Goal: Task Accomplishment & Management: Complete application form

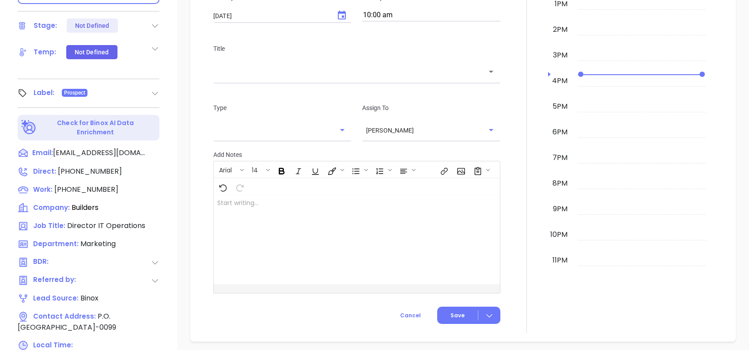
scroll to position [389, 0]
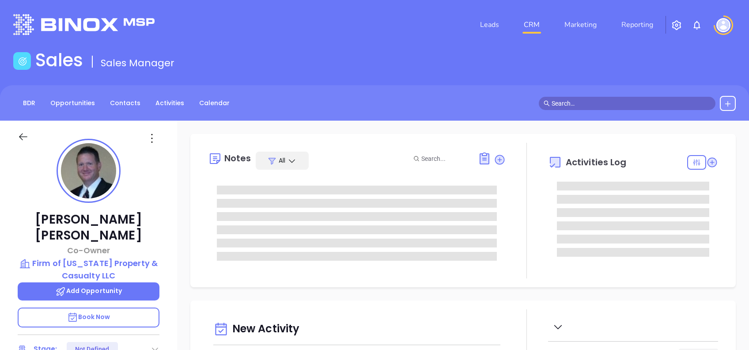
type input "[DATE]"
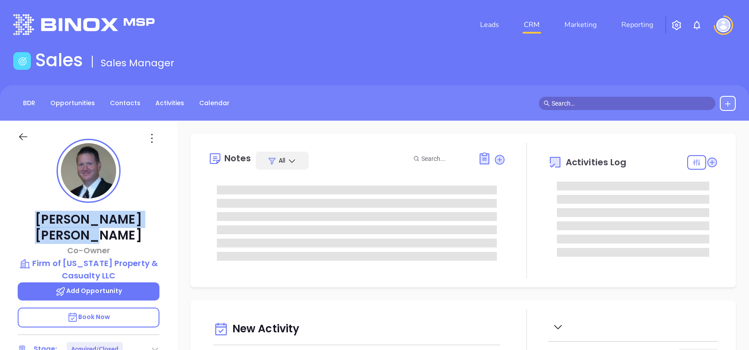
drag, startPoint x: 144, startPoint y: 219, endPoint x: 43, endPoint y: 214, distance: 101.3
click at [43, 214] on p "Andy Dressler" at bounding box center [89, 228] width 142 height 32
copy p "Andy Dressler"
type input "[PERSON_NAME]"
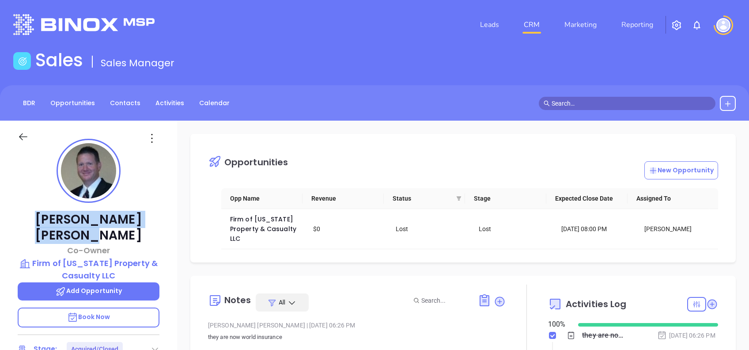
copy p "Andy Dressler"
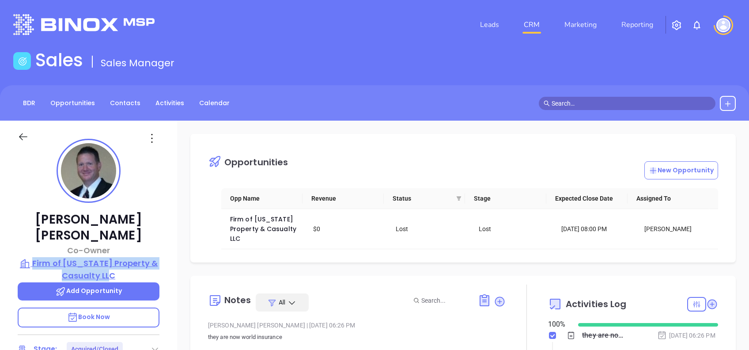
drag, startPoint x: 159, startPoint y: 256, endPoint x: 38, endPoint y: 247, distance: 121.0
click at [38, 247] on div "Andy Dressler Co-Owner Firm of Louisiana Property & Casualty LLC Add Opportunit…" at bounding box center [88, 339] width 177 height 437
copy p "Firm of Louisiana Property & Casualty LLC"
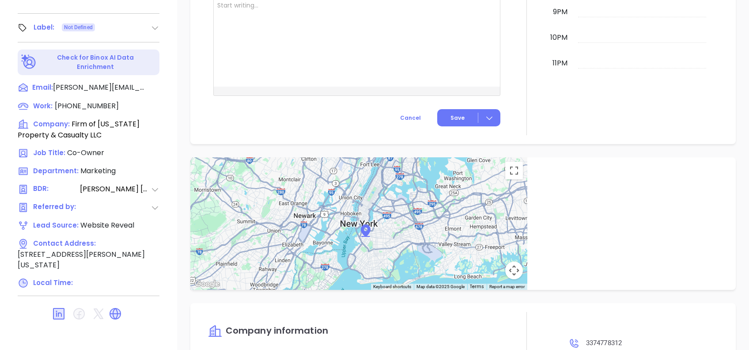
scroll to position [95, 0]
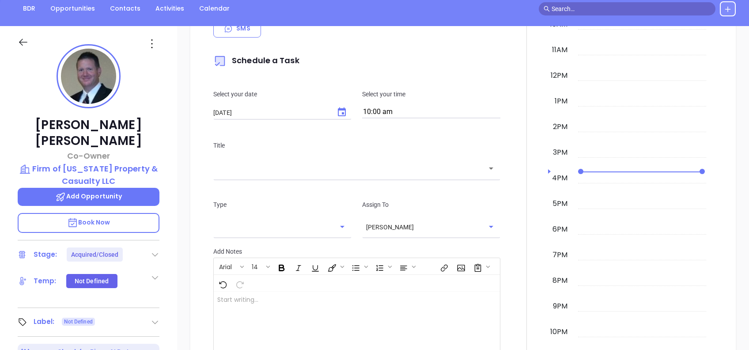
click at [185, 236] on div "New Activity Task Meeting Call Email Vmail SMS Schedule a Task Select your date…" at bounding box center [463, 183] width 572 height 509
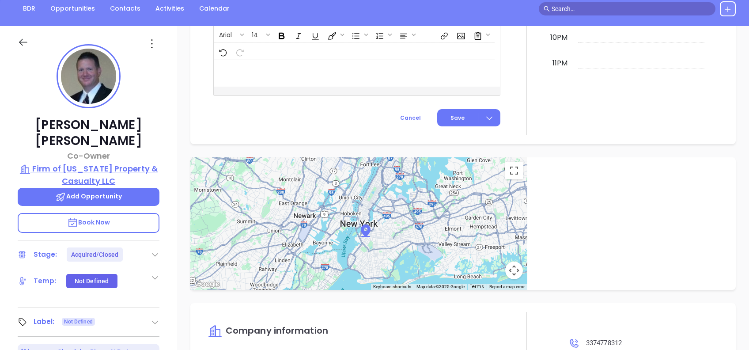
click at [95, 163] on p "Firm of Louisiana Property & Casualty LLC" at bounding box center [89, 175] width 142 height 24
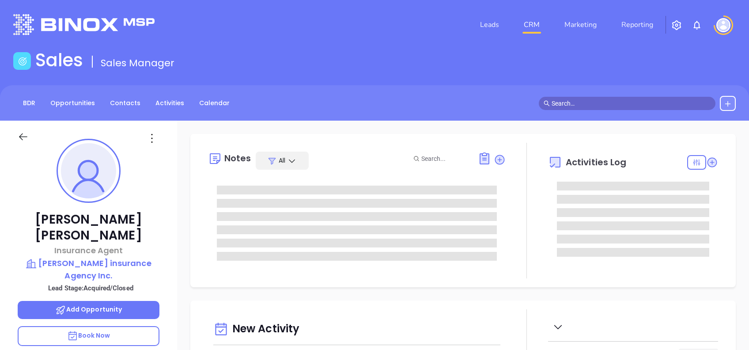
type input "[DATE]"
type input "[PERSON_NAME]"
drag, startPoint x: 134, startPoint y: 214, endPoint x: 50, endPoint y: 219, distance: 84.1
click at [50, 219] on p "Chris Dalton" at bounding box center [89, 228] width 142 height 32
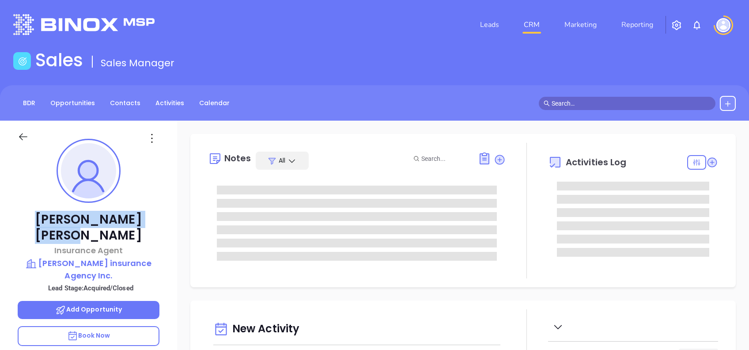
copy p "Chris Dalton"
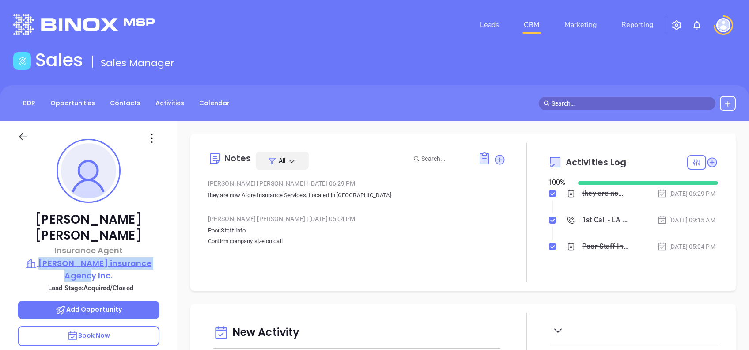
drag, startPoint x: 167, startPoint y: 247, endPoint x: 37, endPoint y: 247, distance: 130.3
click at [37, 247] on div "Chris Dalton Insurance Agent Frazier insurance Agency Inc. Lead Stage: Acquired…" at bounding box center [88, 339] width 177 height 437
copy p "Frazier insurance Agency Inc."
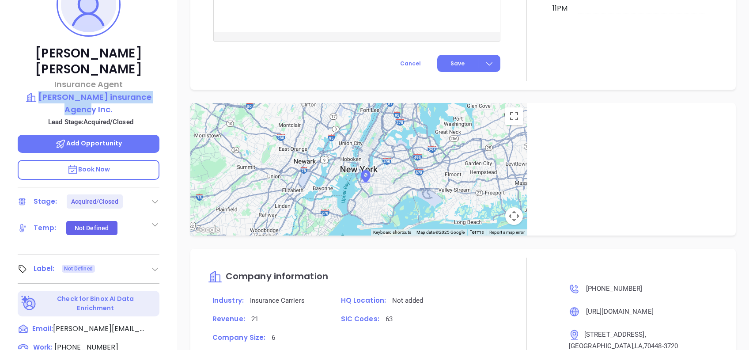
scroll to position [389, 0]
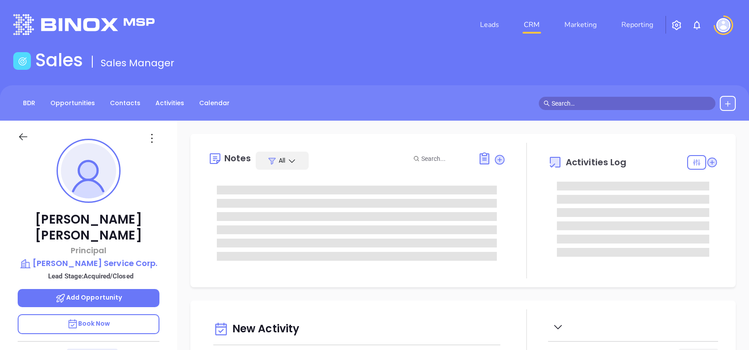
type input "[DATE]"
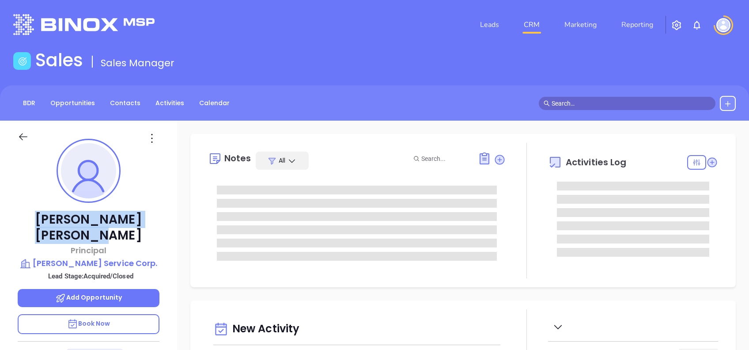
type input "[PERSON_NAME]"
drag, startPoint x: 152, startPoint y: 218, endPoint x: 29, endPoint y: 219, distance: 122.8
click at [29, 219] on p "Sharon Kowalczyk" at bounding box center [89, 228] width 142 height 32
copy p "Sharon Kowalczyk"
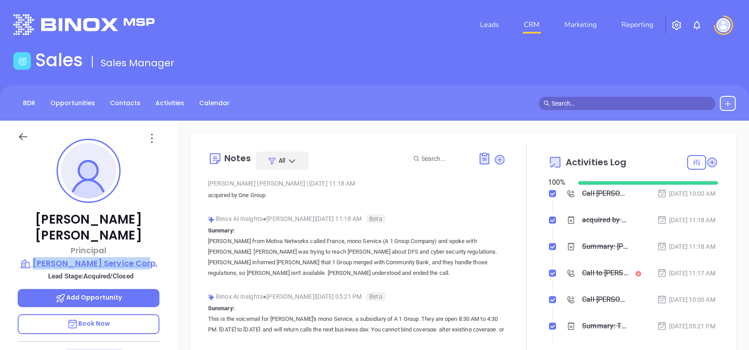
drag, startPoint x: 163, startPoint y: 244, endPoint x: 42, endPoint y: 247, distance: 120.2
click at [42, 247] on div "Sharon Kowalczyk Principal Franz Manno Service Corp. Lead Stage: Acquired/Close…" at bounding box center [88, 339] width 177 height 437
copy p "Franz Manno Service Corp."
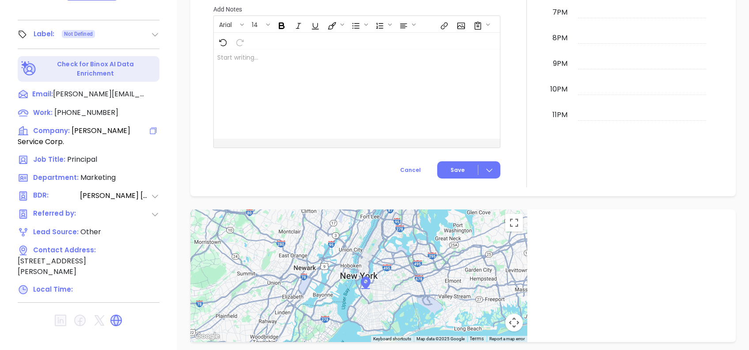
scroll to position [35, 0]
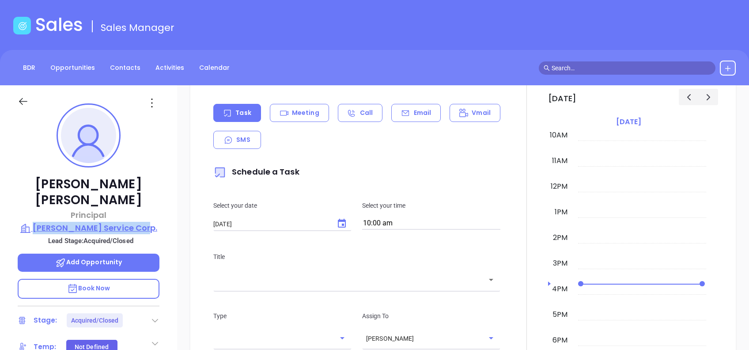
click at [102, 222] on p "Franz Manno Service Corp." at bounding box center [89, 228] width 142 height 12
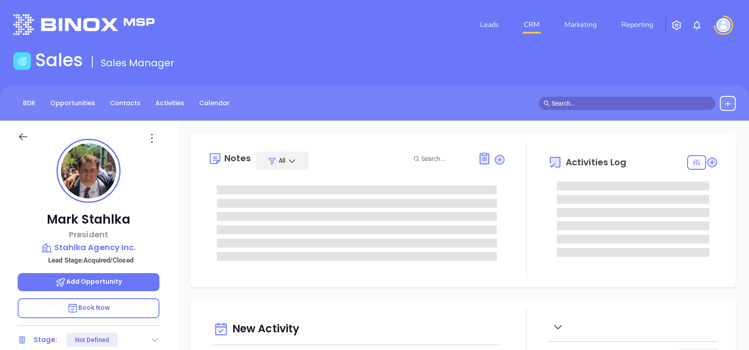
scroll to position [257, 0]
type input "[PERSON_NAME]"
drag, startPoint x: 144, startPoint y: 223, endPoint x: 49, endPoint y: 220, distance: 94.6
click at [49, 220] on p "Mark Stahlka" at bounding box center [89, 220] width 142 height 16
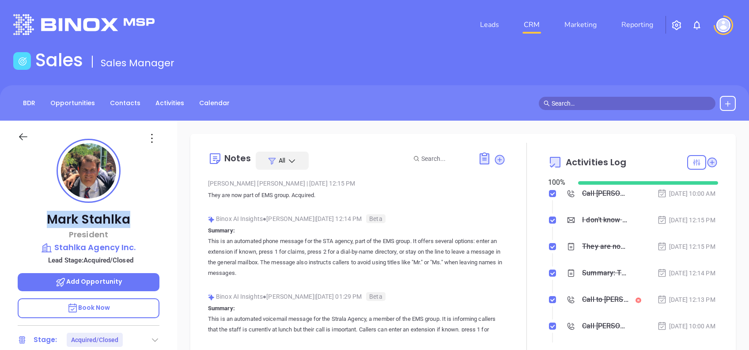
copy p "Mark Stahlka"
drag, startPoint x: 166, startPoint y: 246, endPoint x: 56, endPoint y: 251, distance: 109.7
click at [56, 251] on div "Mark Stahlka President Stahlka Agency Inc. Lead Stage: Acquired/Closed Add Oppo…" at bounding box center [88, 339] width 177 height 437
copy p "Stahlka Agency Inc."
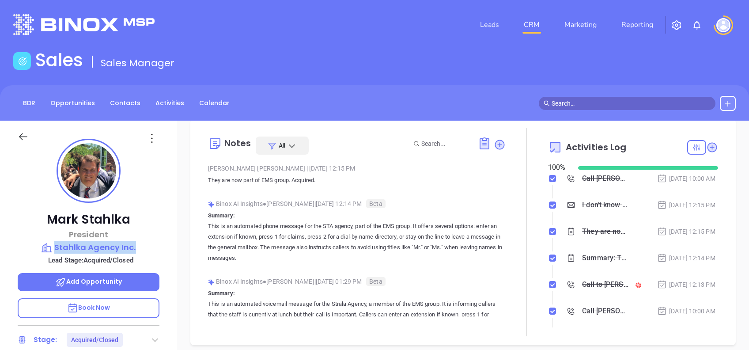
scroll to position [0, 0]
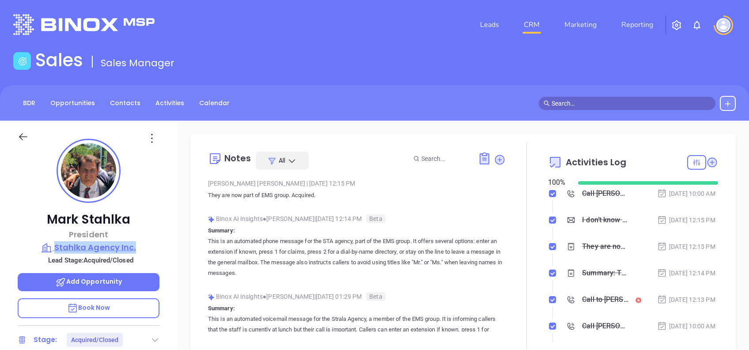
click at [117, 246] on p "Stahlka Agency Inc." at bounding box center [89, 247] width 142 height 12
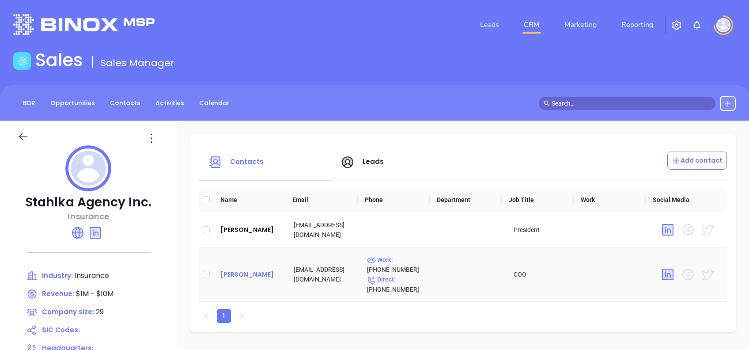
drag, startPoint x: 229, startPoint y: 280, endPoint x: 220, endPoint y: 273, distance: 11.6
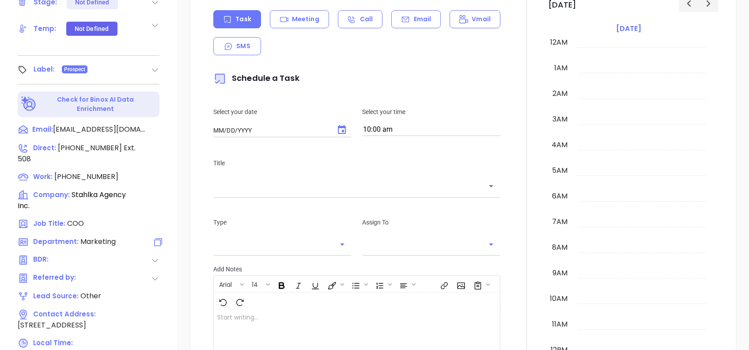
type input "[DATE]"
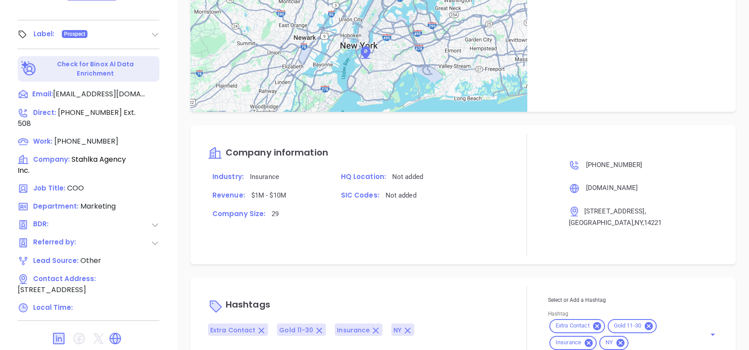
scroll to position [475, 0]
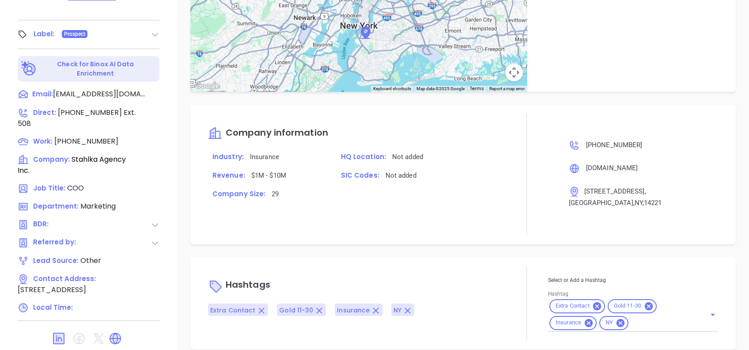
type input "[PERSON_NAME]"
click at [657, 317] on input "Hashtag" at bounding box center [662, 322] width 64 height 11
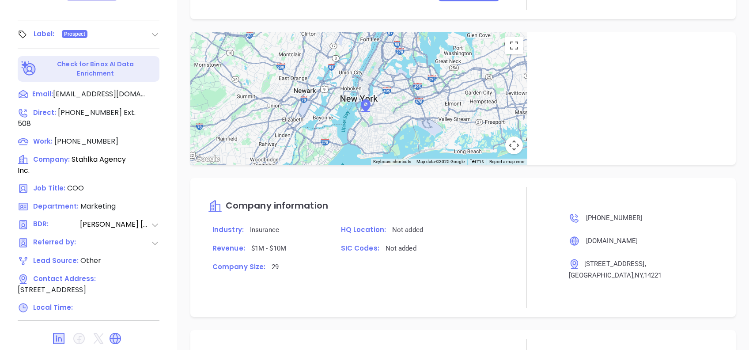
scroll to position [547, 0]
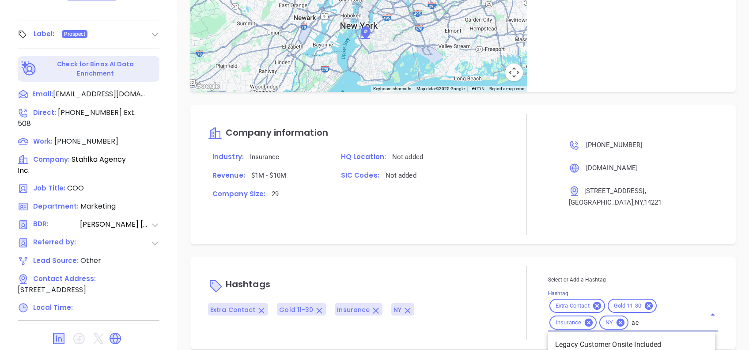
type input "acq"
click at [609, 337] on li "Acquired" at bounding box center [631, 345] width 167 height 16
click at [561, 257] on div "Hashtags Extra Contact Gold 11-30 Insurance NY Acquired Select or Add a Hashtag…" at bounding box center [463, 303] width 546 height 92
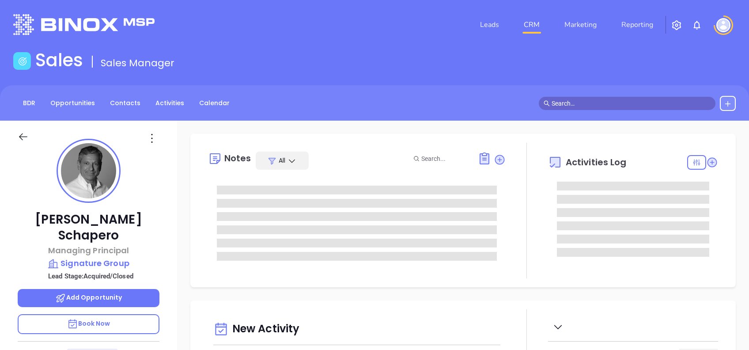
type input "[DATE]"
drag, startPoint x: 143, startPoint y: 221, endPoint x: 41, endPoint y: 209, distance: 103.2
click at [41, 209] on div "[PERSON_NAME] Managing Principal Signature Group Lead Stage: Acquired/Closed Ad…" at bounding box center [88, 339] width 177 height 437
copy p "[PERSON_NAME]"
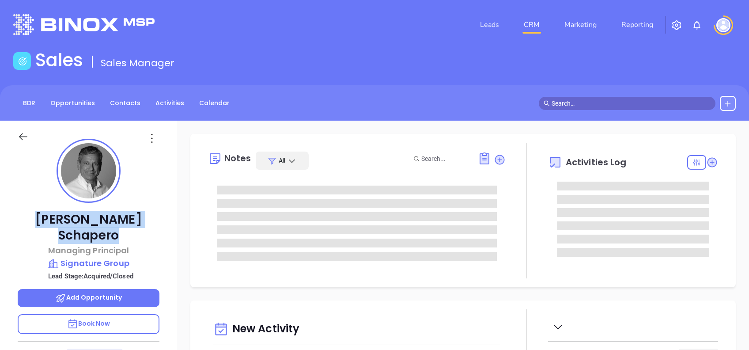
type input "[PERSON_NAME]"
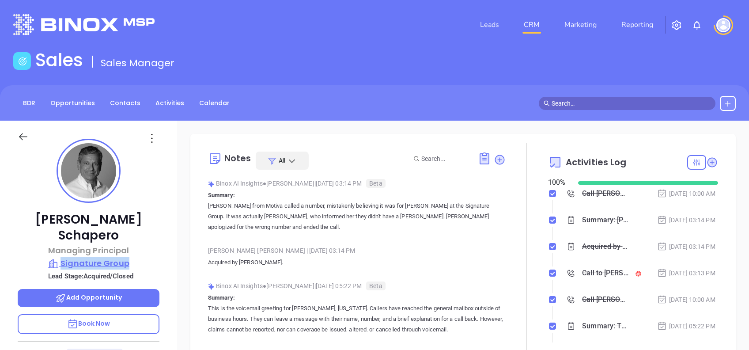
drag, startPoint x: 163, startPoint y: 247, endPoint x: 61, endPoint y: 250, distance: 102.6
click at [61, 250] on div "[PERSON_NAME] Managing Principal Signature Group Lead Stage: Acquired/Closed Ad…" at bounding box center [88, 339] width 177 height 437
copy p "Signature Group"
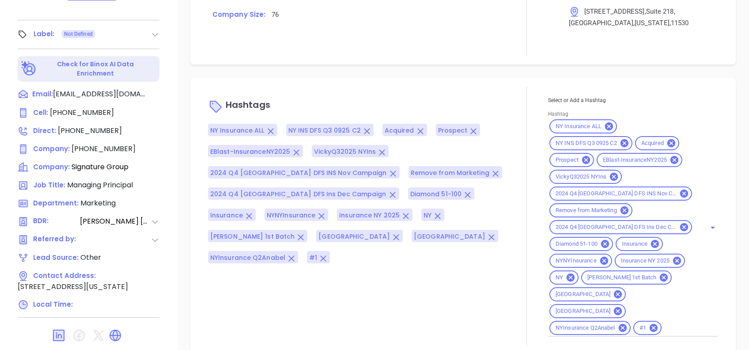
scroll to position [95, 0]
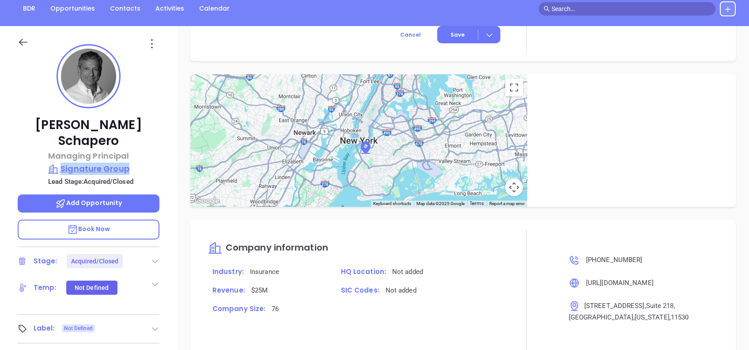
click at [114, 163] on p "Signature Group" at bounding box center [89, 169] width 142 height 12
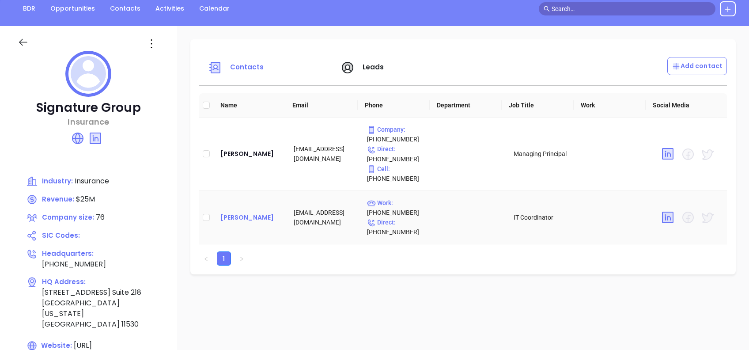
click at [254, 220] on div "[PERSON_NAME]" at bounding box center [249, 217] width 59 height 11
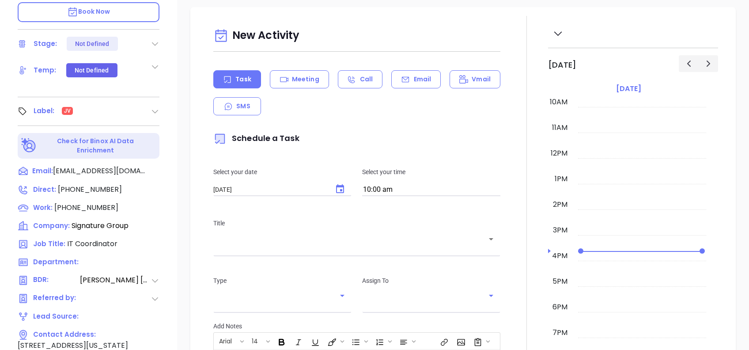
scroll to position [330, 0]
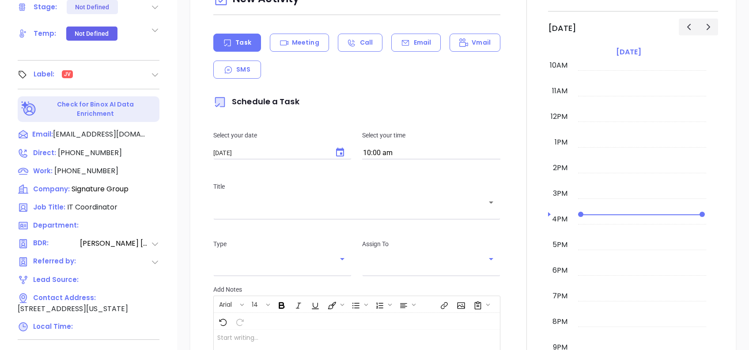
type input "[PERSON_NAME]"
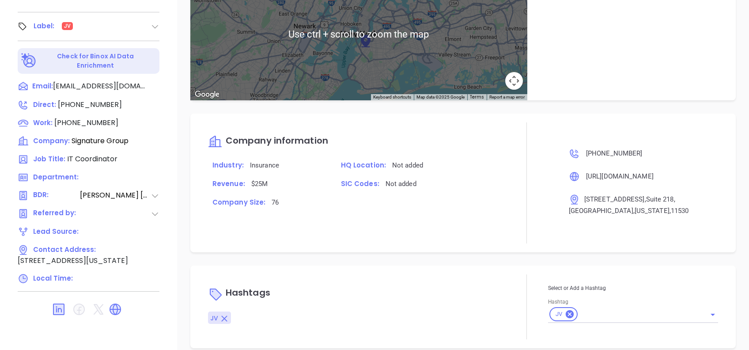
scroll to position [389, 0]
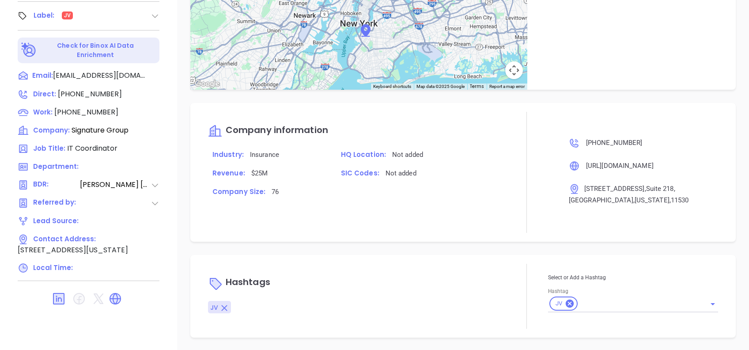
click at [566, 303] on icon at bounding box center [570, 304] width 8 height 8
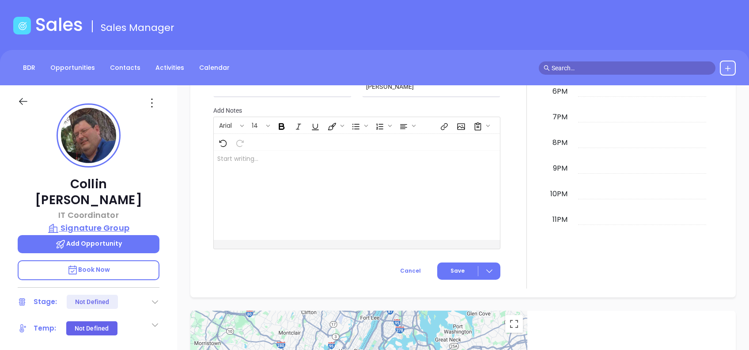
scroll to position [95, 0]
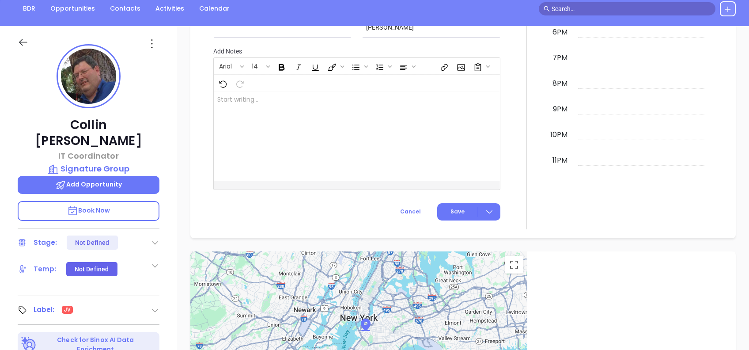
click at [152, 45] on icon at bounding box center [152, 44] width 14 height 14
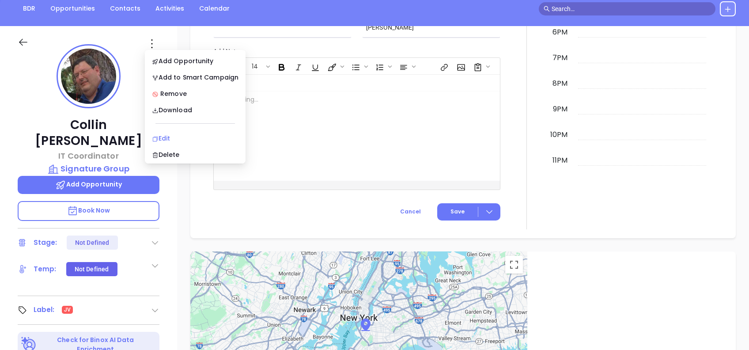
click at [201, 133] on li "Edit" at bounding box center [195, 138] width 97 height 19
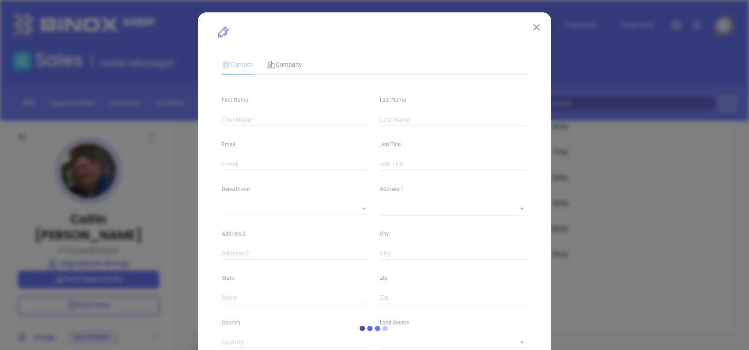
type input "Collin"
type input "[PERSON_NAME]"
type input "[EMAIL_ADDRESS][DOMAIN_NAME]"
type input "IT Coordinator"
type textarea "[STREET_ADDRESS]"
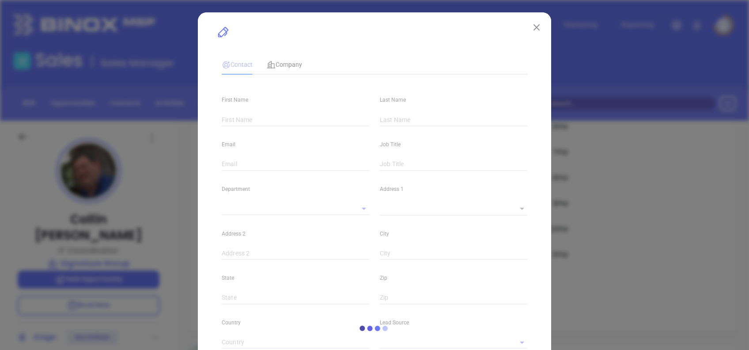
type input "1"
type input "Suite 218"
type input "[GEOGRAPHIC_DATA]"
type input "[US_STATE]"
type input "11530"
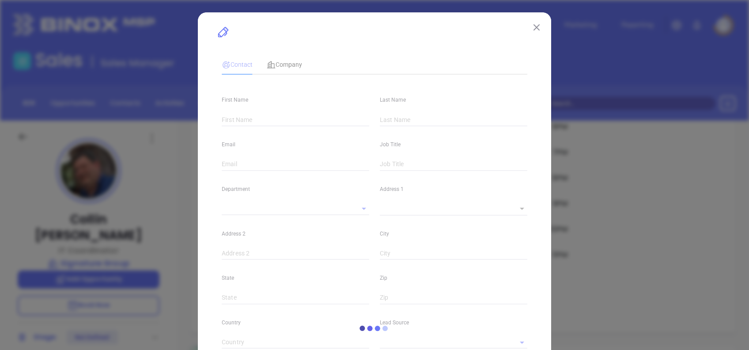
type input "[GEOGRAPHIC_DATA]"
type input "[DOMAIN_NAME][URL][PERSON_NAME]"
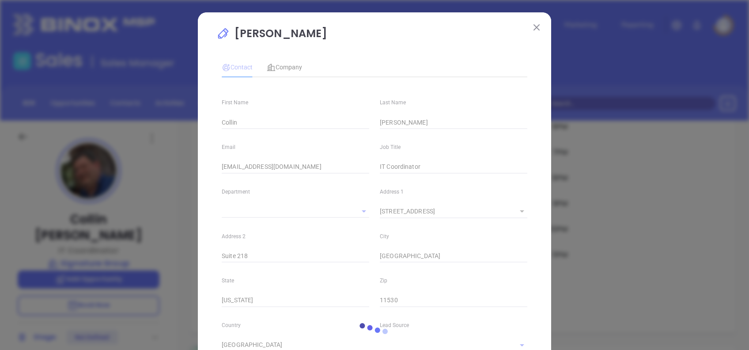
type input "[PERSON_NAME]"
type input "[PHONE_NUMBER]"
type input "1"
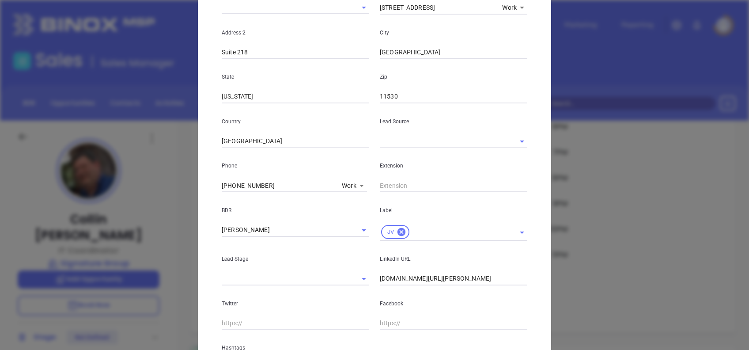
scroll to position [177, 0]
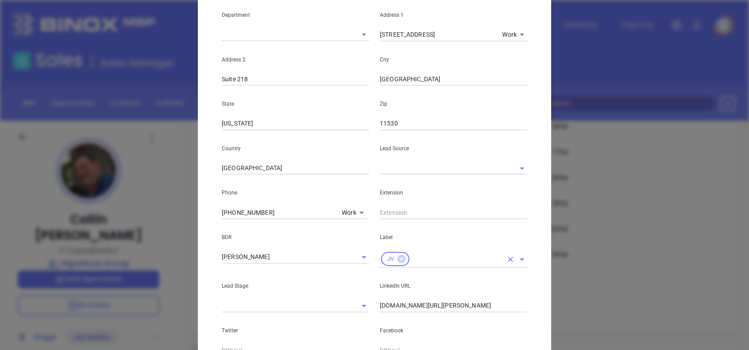
click at [398, 262] on icon at bounding box center [402, 259] width 8 height 8
click at [408, 262] on input "text" at bounding box center [441, 257] width 123 height 13
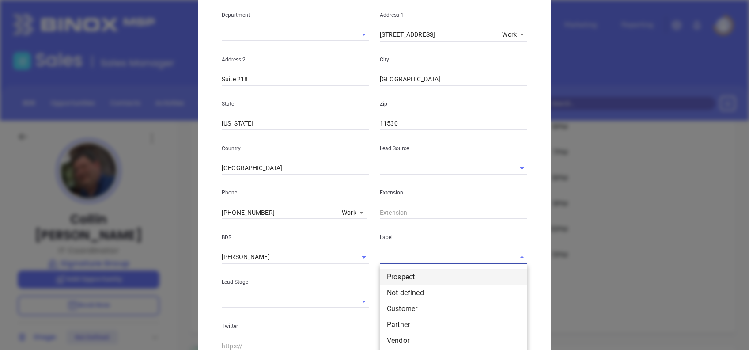
click at [408, 277] on li "Prospect" at bounding box center [454, 277] width 148 height 16
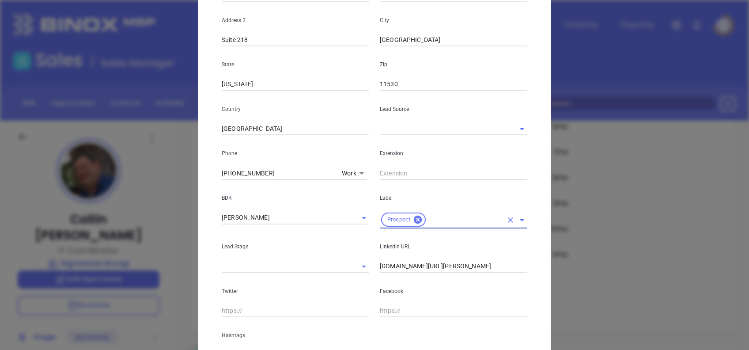
scroll to position [295, 0]
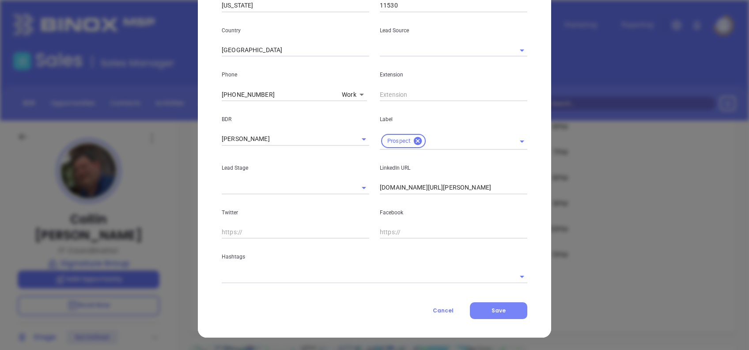
click at [505, 312] on button "Save" at bounding box center [498, 310] width 57 height 17
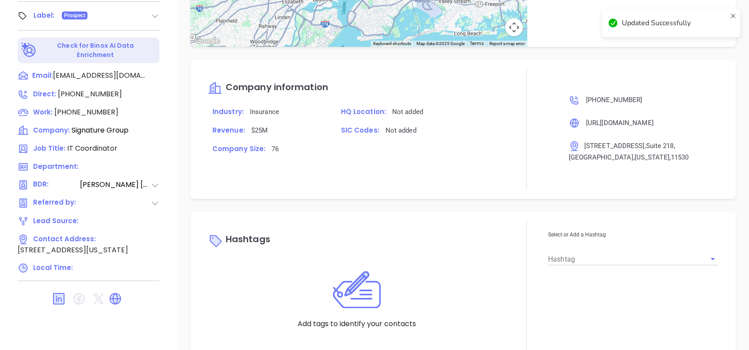
scroll to position [543, 0]
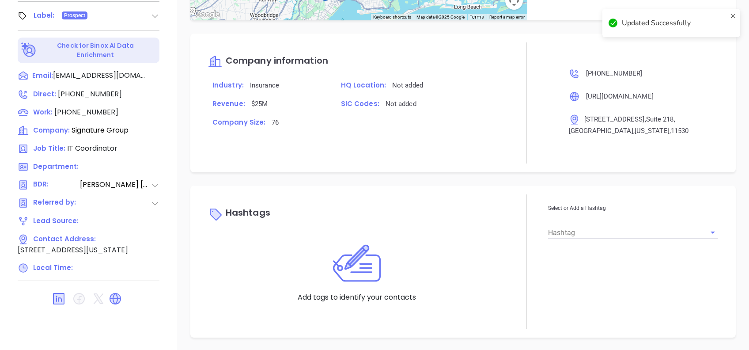
click at [568, 230] on input "Hashtag" at bounding box center [620, 232] width 145 height 13
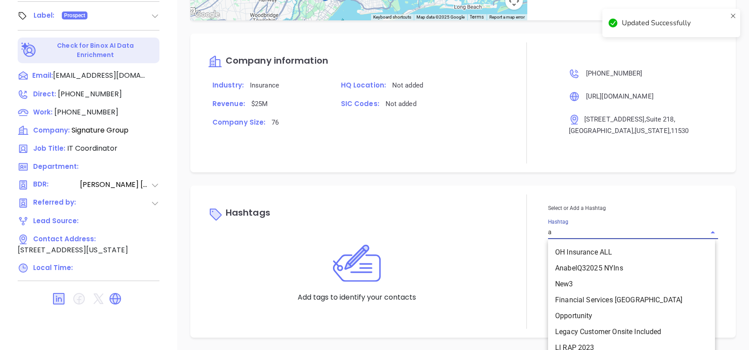
type input "ac"
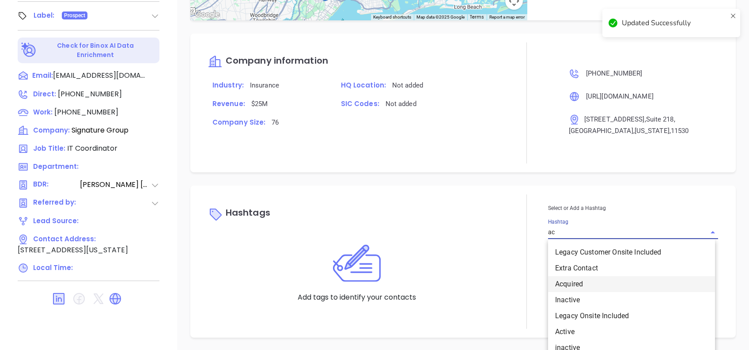
click at [573, 279] on li "Acquired" at bounding box center [631, 284] width 167 height 16
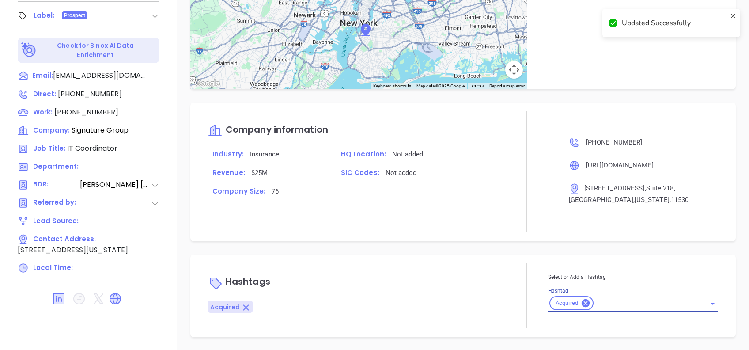
scroll to position [474, 0]
click at [444, 237] on div "Company information Industry: Insurance HQ Location: Not added Revenue: $25M SI…" at bounding box center [463, 172] width 546 height 139
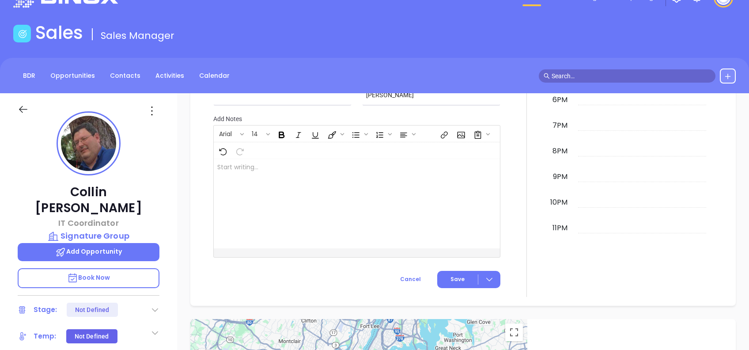
scroll to position [0, 0]
